Goal: Task Accomplishment & Management: Manage account settings

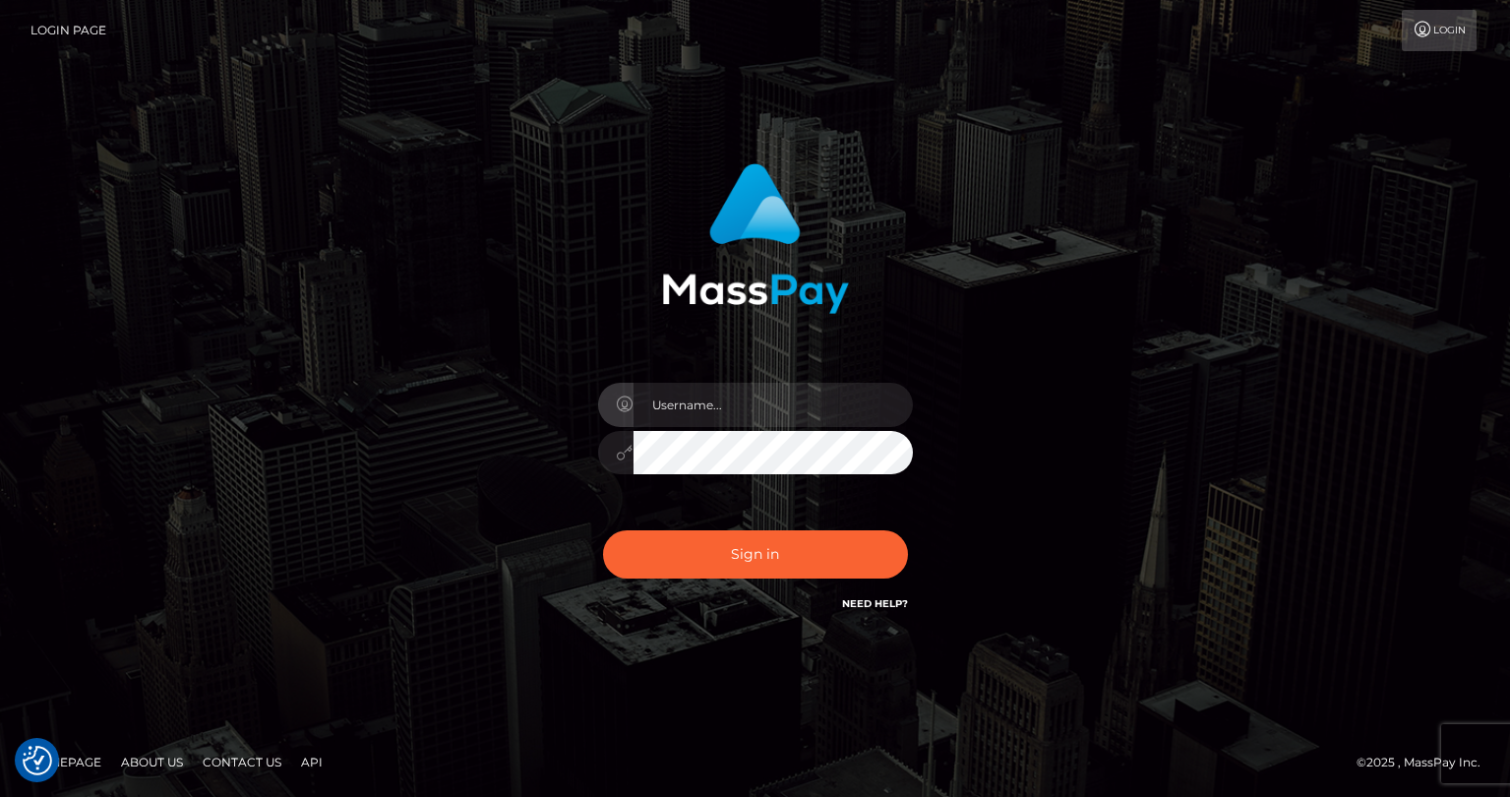
click at [672, 411] on input "text" at bounding box center [772, 405] width 279 height 44
type input "tatyanafansly1"
click at [743, 558] on button "Sign in" at bounding box center [755, 554] width 305 height 48
click at [785, 417] on input "text" at bounding box center [772, 405] width 279 height 44
type input "tatyanafansly1"
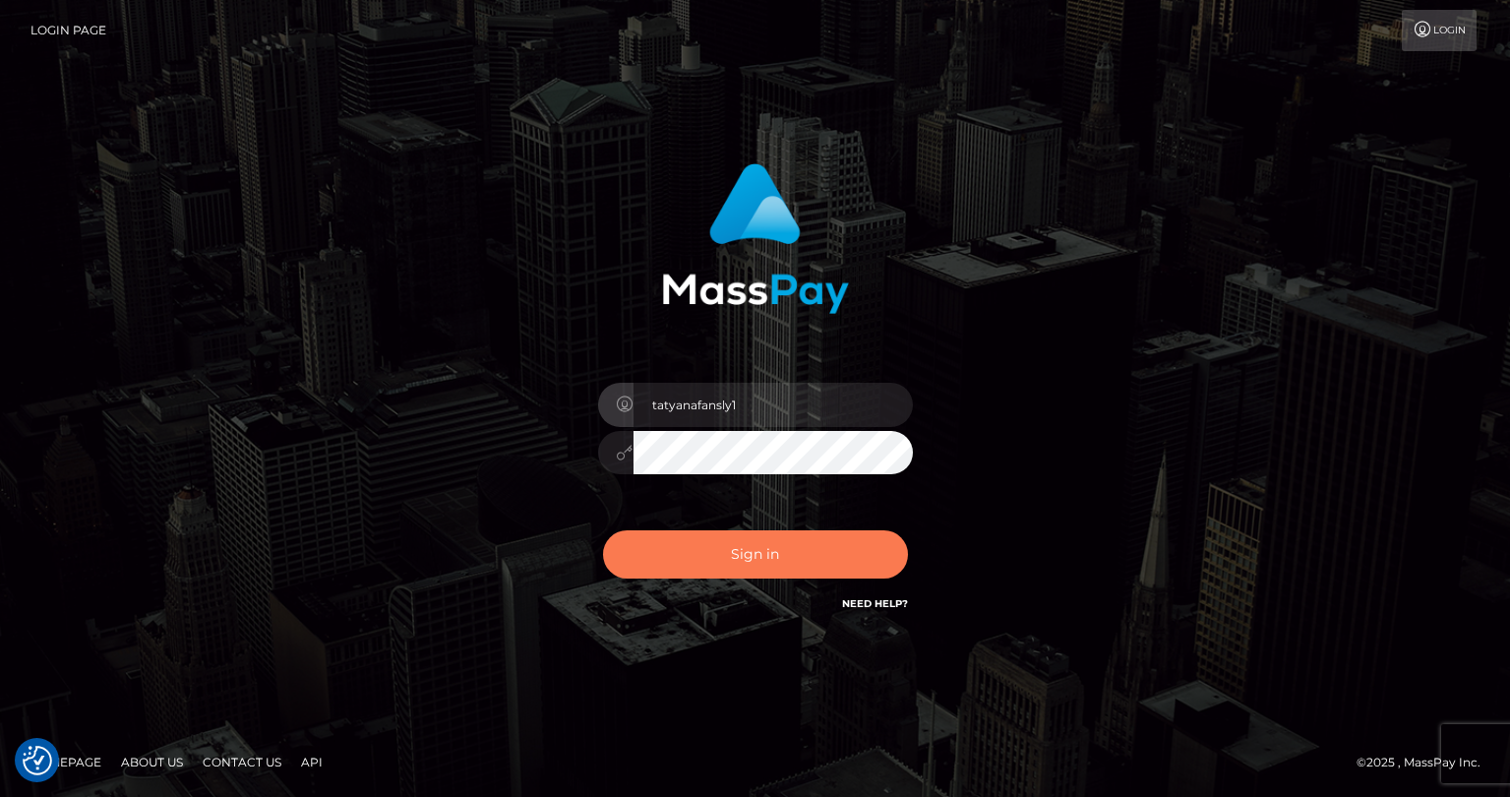
click at [748, 549] on button "Sign in" at bounding box center [755, 554] width 305 height 48
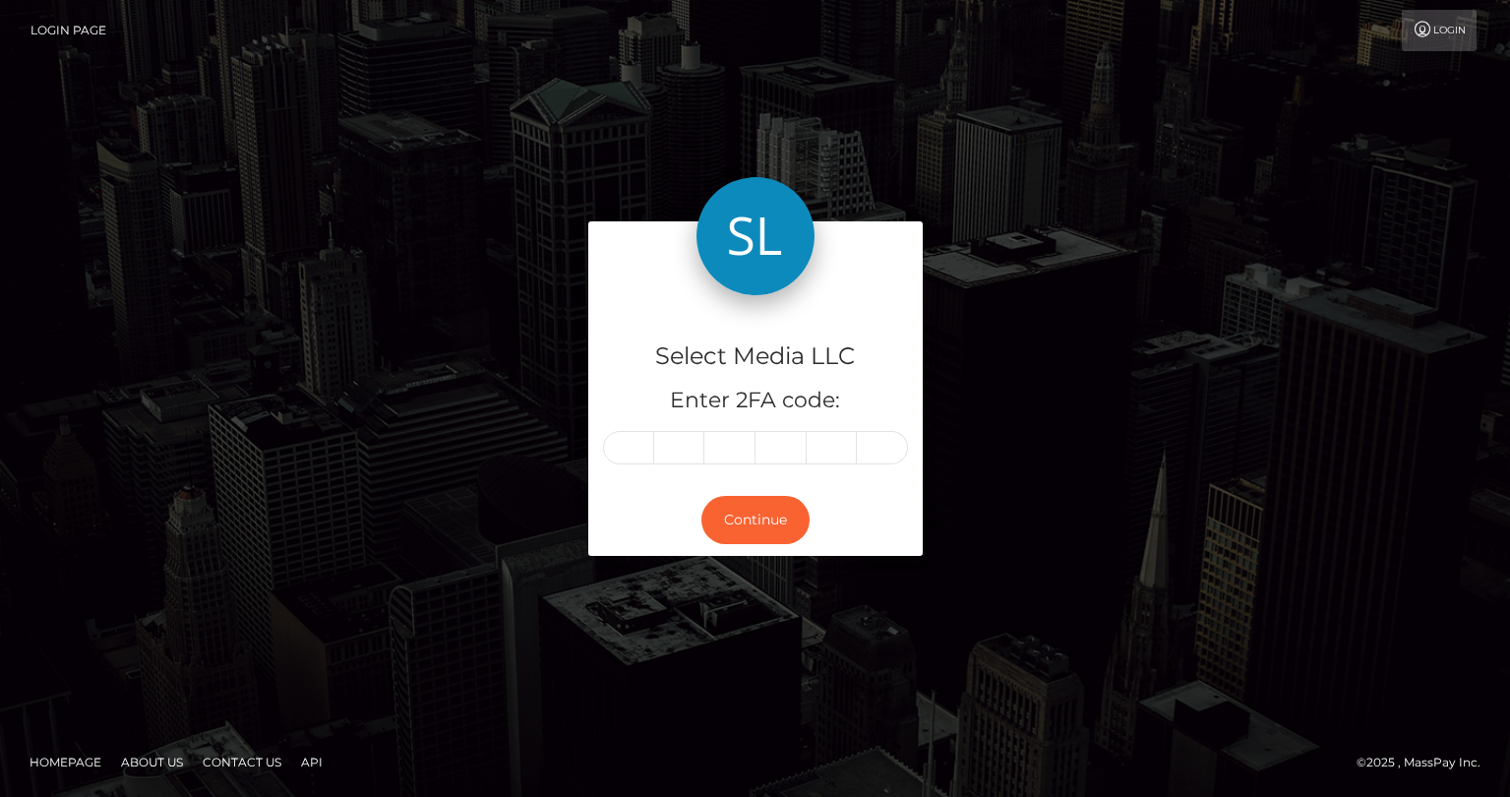
click at [643, 452] on input "text" at bounding box center [628, 447] width 51 height 33
type input "8"
type input "1"
type input "3"
type input "6"
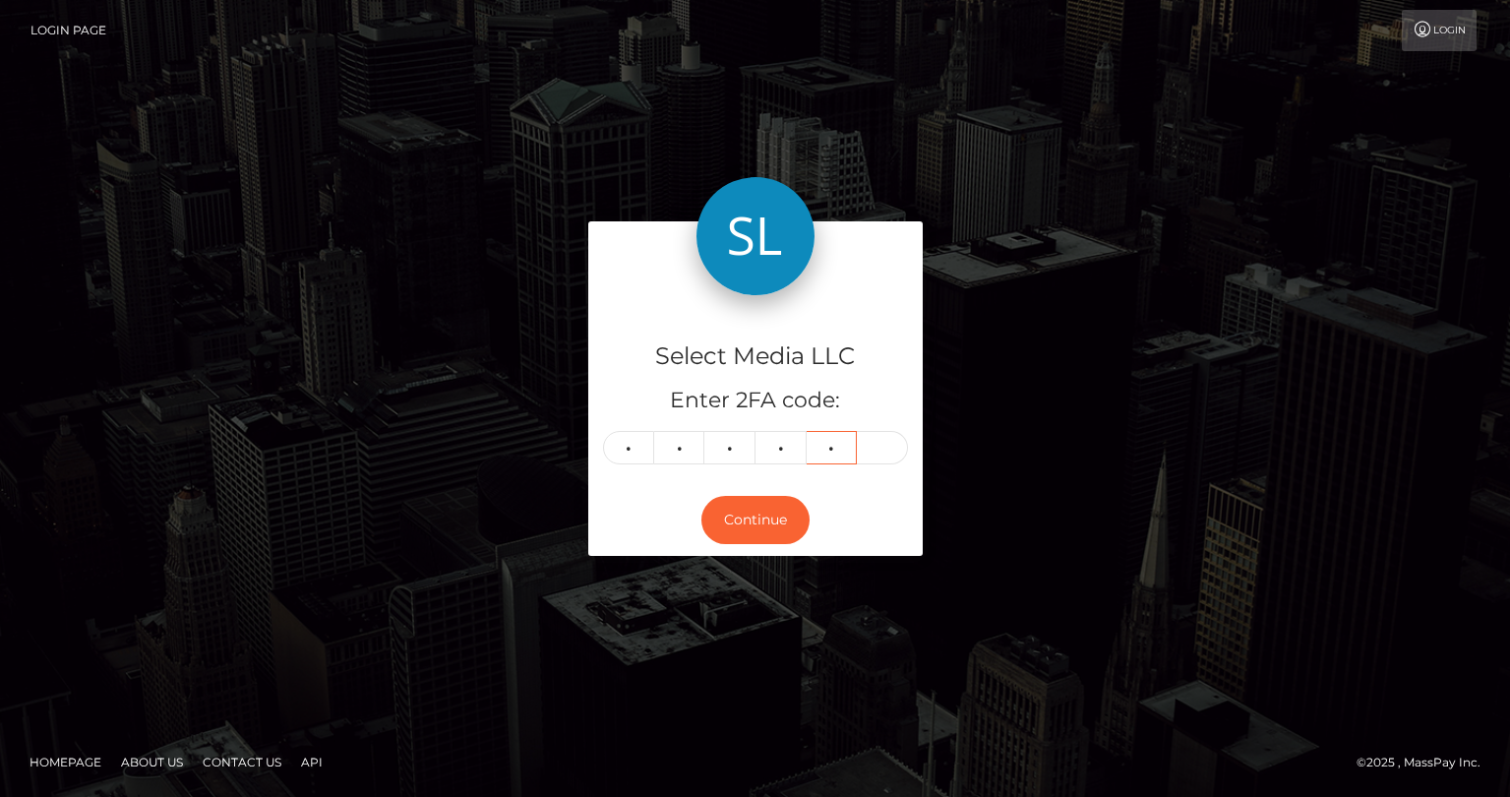
type input "0"
type input "7"
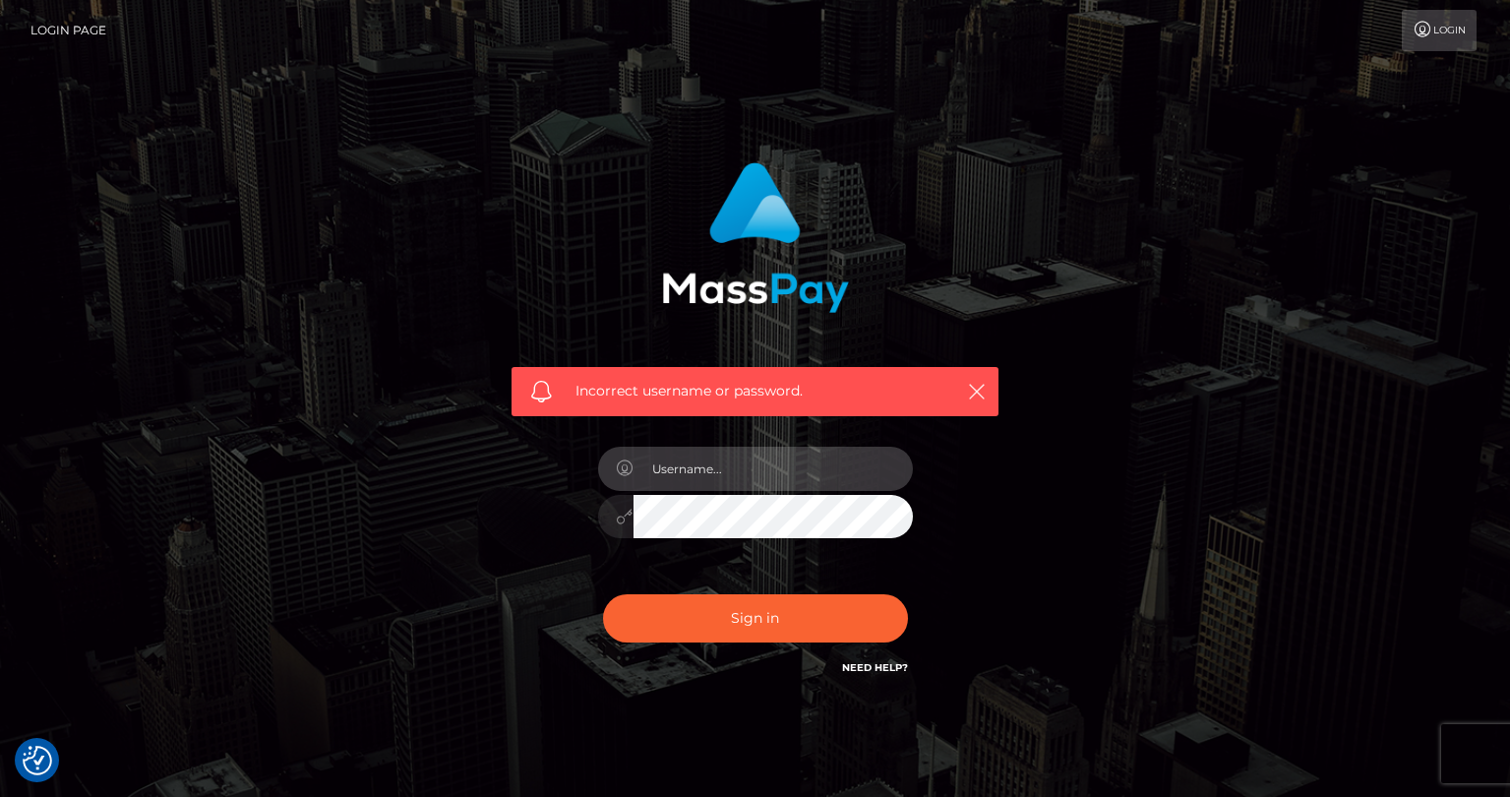
click at [723, 473] on input "text" at bounding box center [772, 469] width 279 height 44
type input "tatyanafansly1"
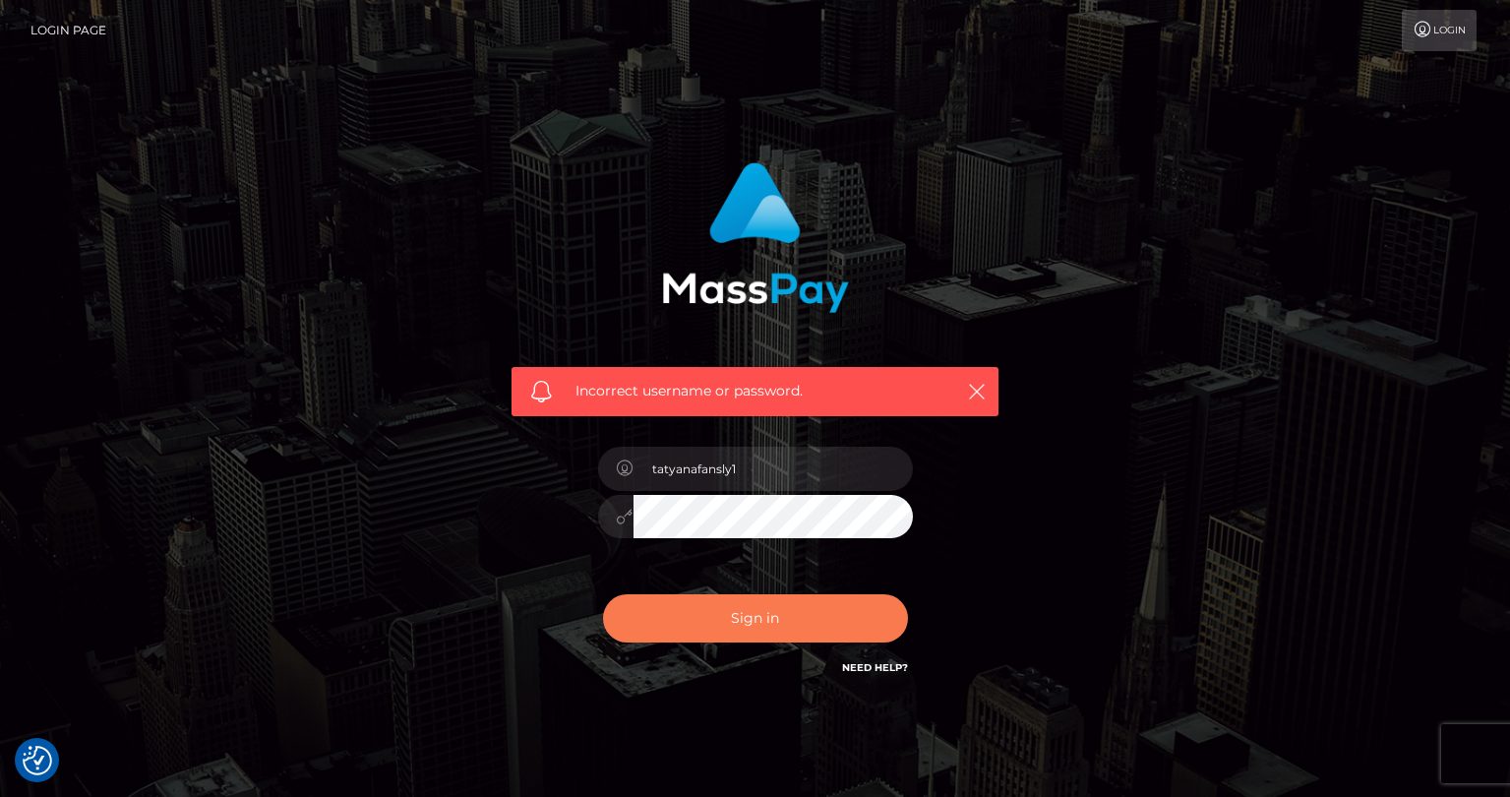
click at [741, 613] on button "Sign in" at bounding box center [755, 618] width 305 height 48
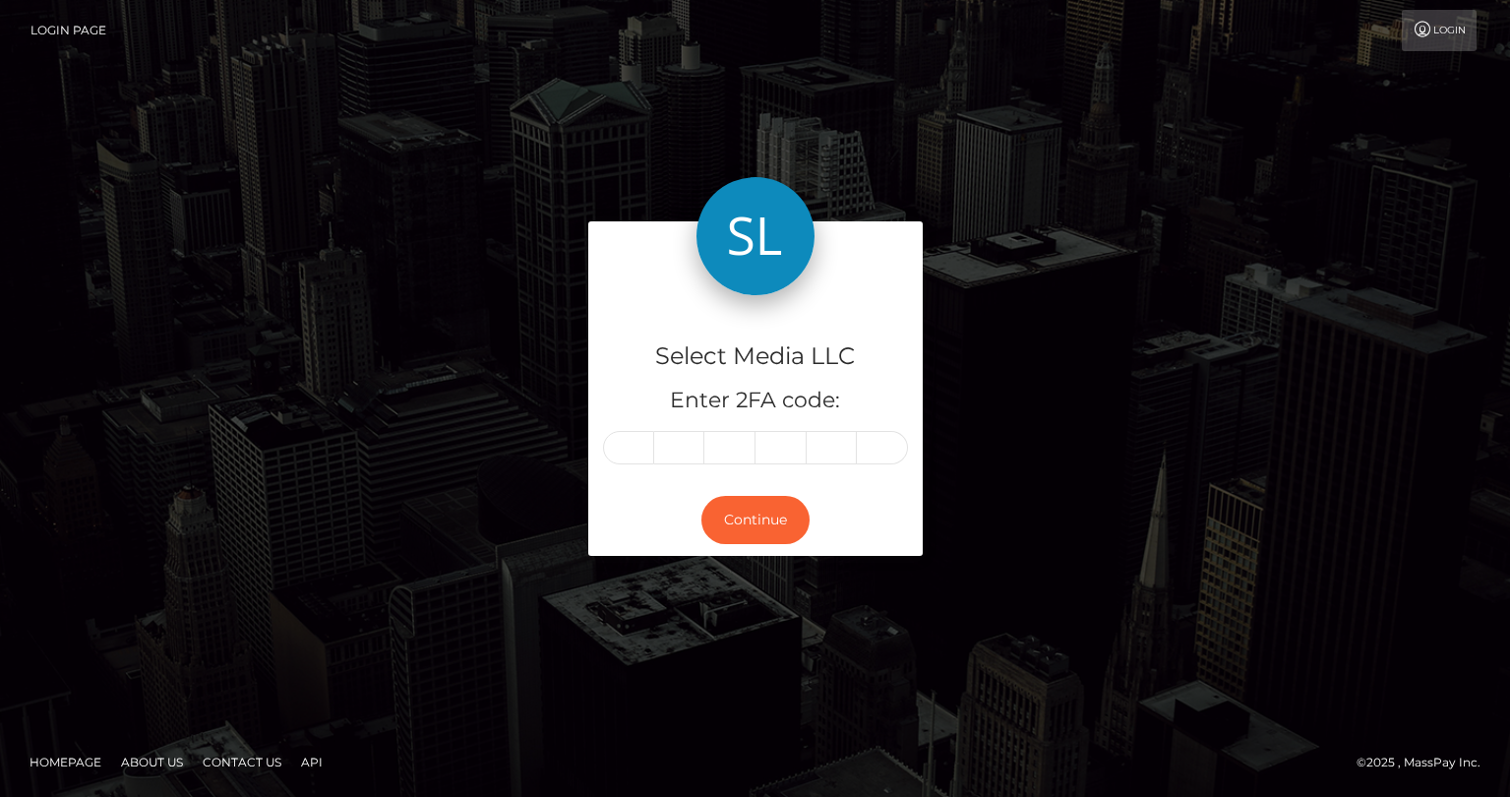
click at [640, 451] on input "text" at bounding box center [628, 447] width 51 height 33
type input "0"
type input "1"
type input "6"
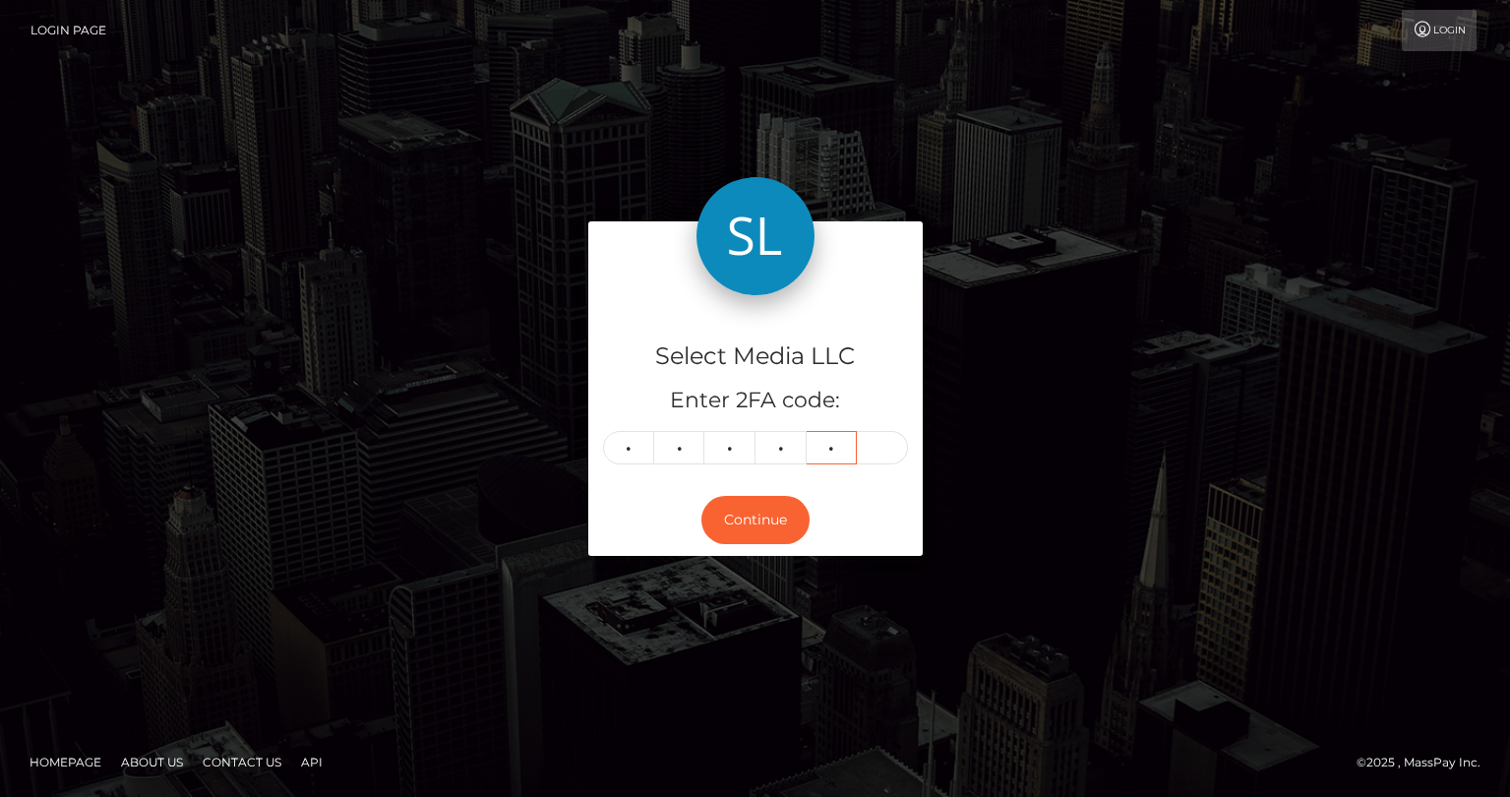
type input "2"
type input "6"
click at [758, 516] on button "Continue" at bounding box center [755, 520] width 108 height 48
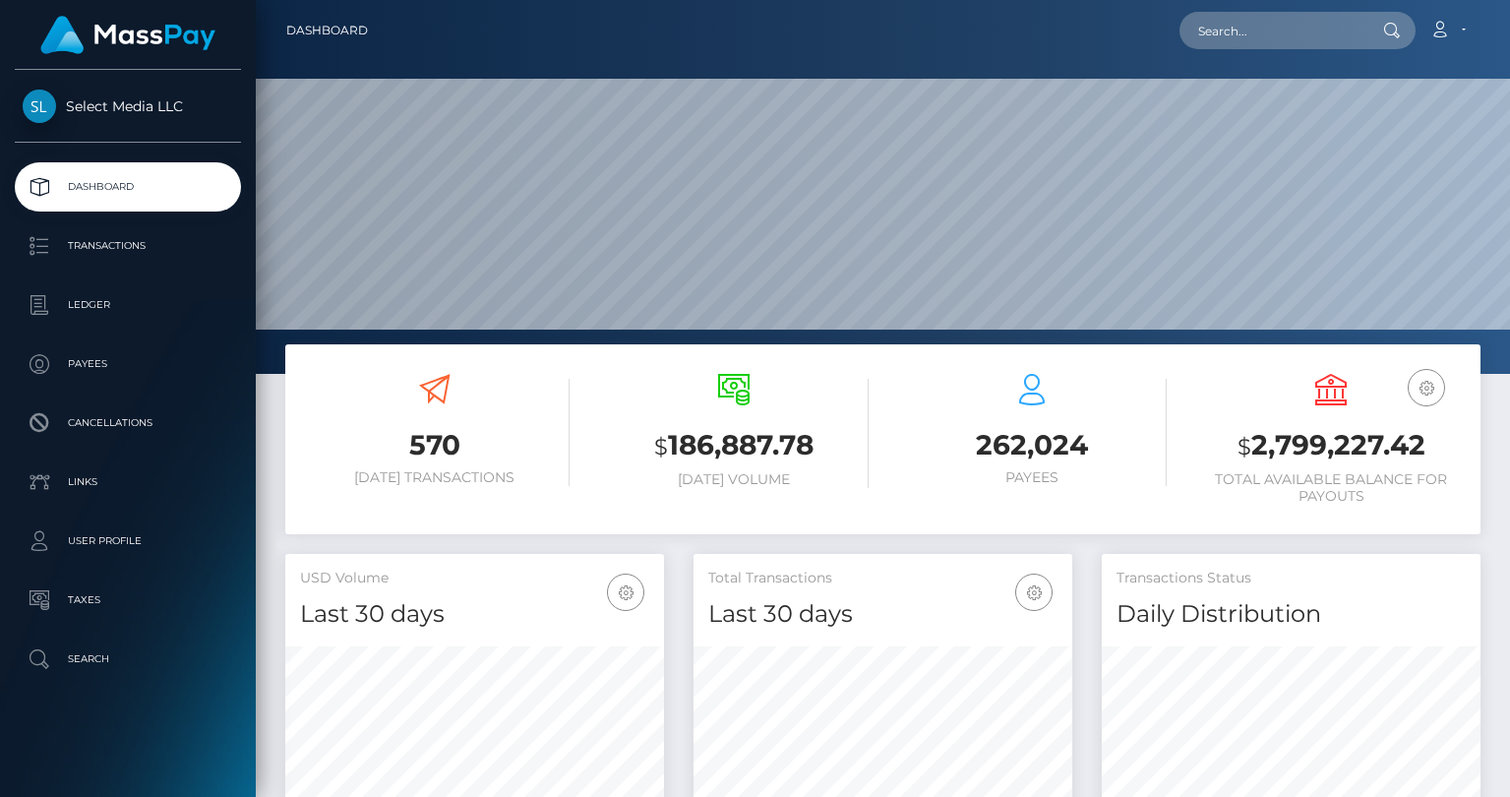
scroll to position [348, 379]
click at [1315, 449] on h3 "$ 2,799,227.42" at bounding box center [1330, 446] width 269 height 40
copy h3 "2,799,227.42"
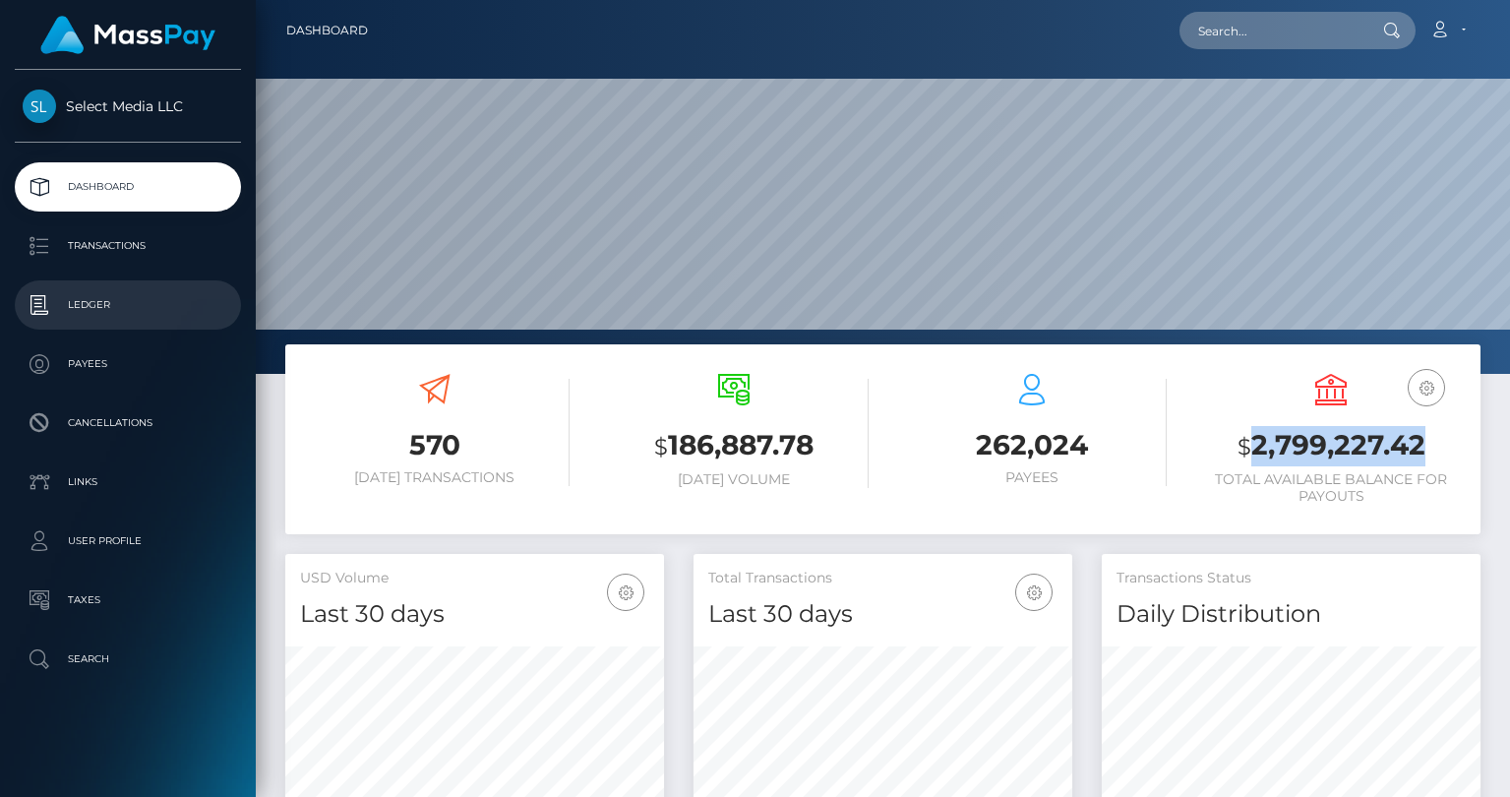
click at [132, 307] on p "Ledger" at bounding box center [128, 305] width 210 height 30
